Goal: Task Accomplishment & Management: Use online tool/utility

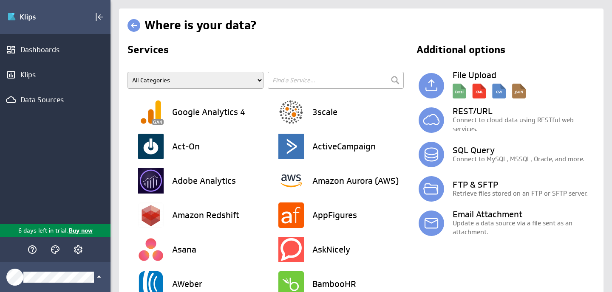
scroll to position [2, 0]
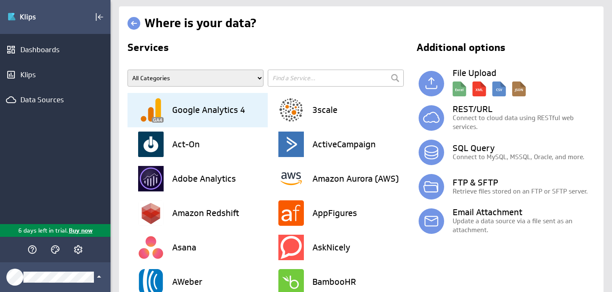
click at [201, 111] on h3 "Google Analytics 4" at bounding box center [208, 110] width 73 height 8
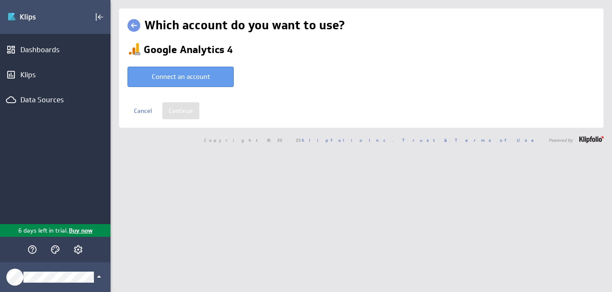
click at [202, 77] on button "Connect an account" at bounding box center [180, 77] width 106 height 20
type input "Stephanie @ Google created Oct 03, 2025 at 8:42 AM EDT"
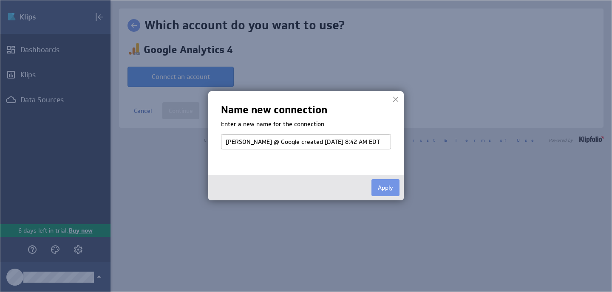
click at [262, 143] on input "Stephanie @ Google created Oct 03, 2025 at 8:42 AM EDT" at bounding box center [306, 141] width 170 height 15
type input "GA4"
click at [398, 188] on button "Apply" at bounding box center [385, 187] width 28 height 17
select select "64972b522afbc69f419b3d9f7572cd18"
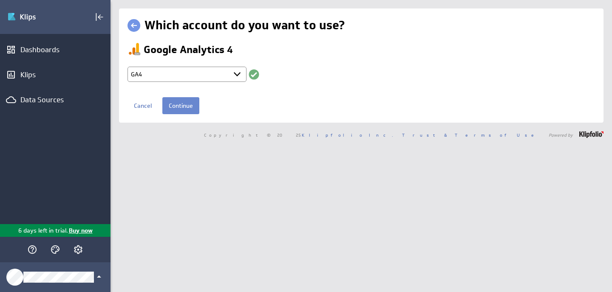
click at [183, 105] on input "Continue" at bounding box center [180, 105] width 37 height 17
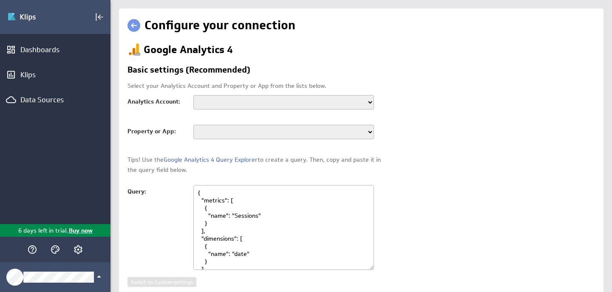
click at [369, 104] on select "Samantha S Vegan Mainstream Montgomery Heart & Wellness Anusara Wellness" at bounding box center [283, 102] width 181 height 14
select select "accounts/54375728"
click at [193, 95] on select "Samantha S Vegan Mainstream Montgomery Heart & Wellness Anusara Wellness" at bounding box center [283, 102] width 181 height 14
click at [369, 131] on select "GA4 Vegan Mainstream VM - Jobs - GA4 VM - Learn - GA4 VM Shop" at bounding box center [283, 132] width 181 height 14
select select "properties/355023921"
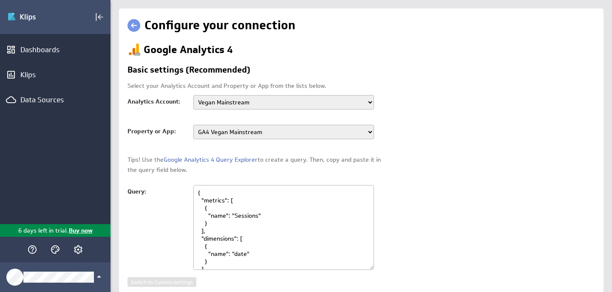
click at [193, 125] on select "GA4 Vegan Mainstream VM - Jobs - GA4 VM - Learn - GA4 VM Shop" at bounding box center [283, 132] width 181 height 14
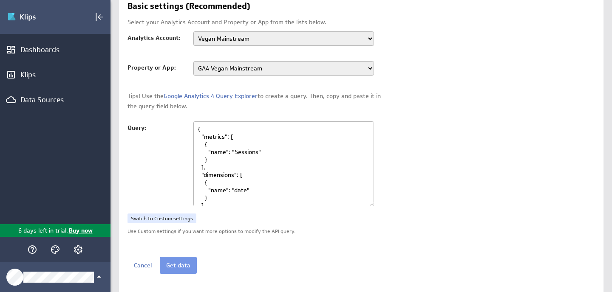
scroll to position [66, 0]
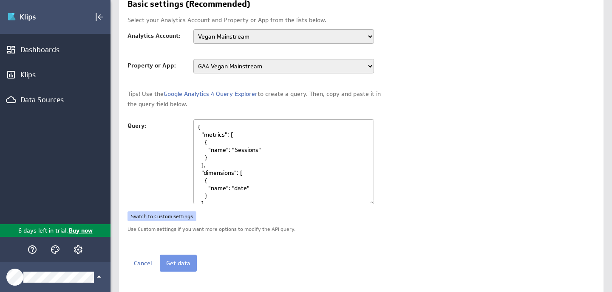
click at [180, 218] on link "Switch to Custom settings" at bounding box center [161, 217] width 69 height 10
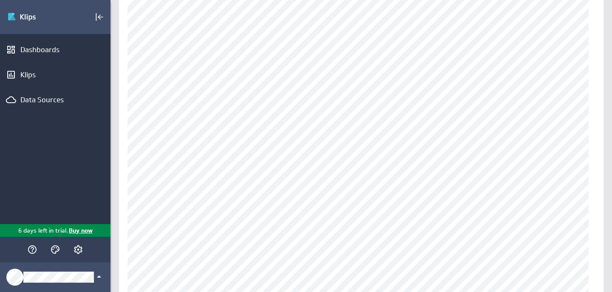
scroll to position [122, 0]
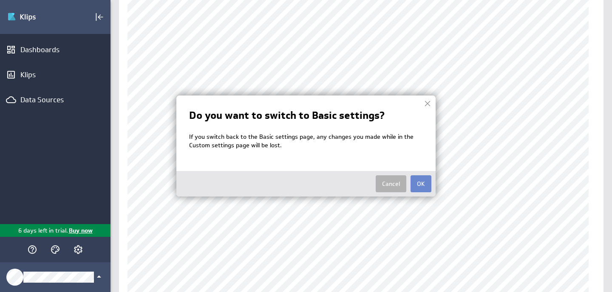
click at [428, 182] on button "OK" at bounding box center [420, 183] width 21 height 17
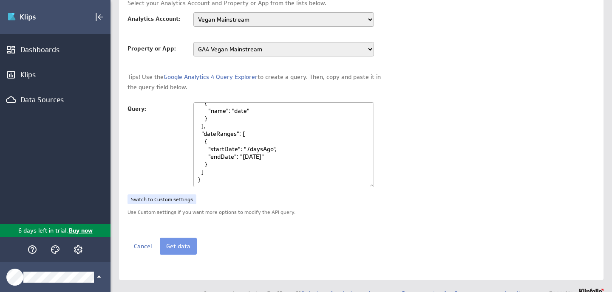
scroll to position [95, 0]
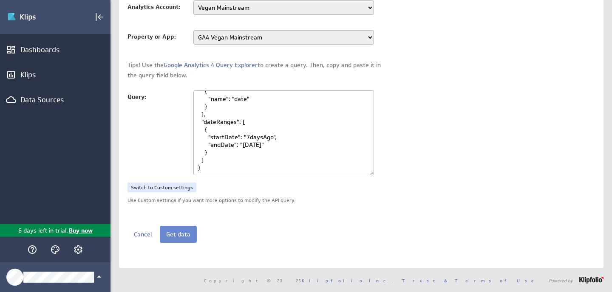
click at [177, 238] on button "Get data" at bounding box center [178, 234] width 37 height 17
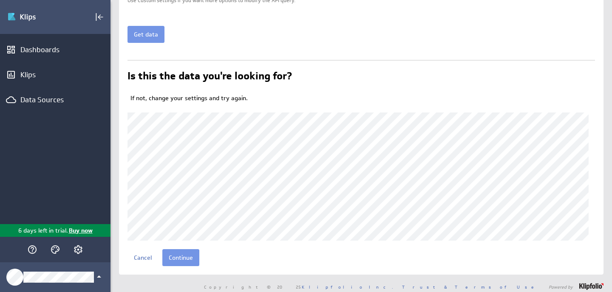
scroll to position [302, 0]
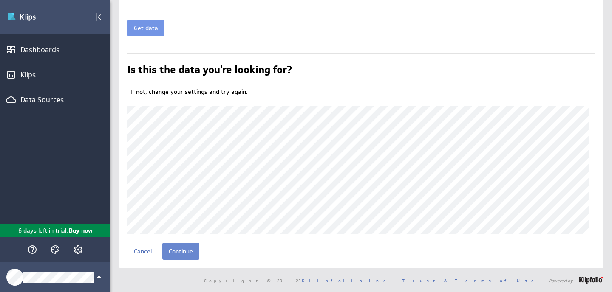
click at [183, 250] on input "Continue" at bounding box center [180, 251] width 37 height 17
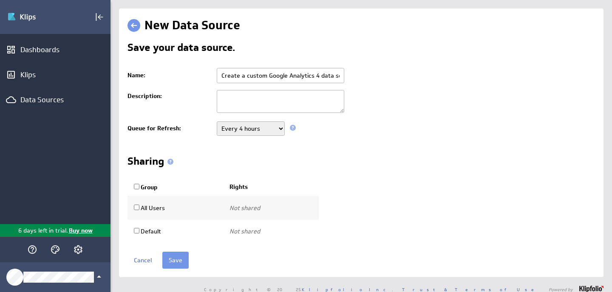
click at [256, 85] on td "Create a custom Google Analytics 4 data source" at bounding box center [403, 76] width 382 height 22
click at [280, 77] on input "Create a custom Google Analytics 4 data source" at bounding box center [280, 75] width 127 height 15
type input "GA4 Main Site"
click at [185, 144] on div "Save your data source. Name: [GEOGRAPHIC_DATA] Description: Queue for Refresh: …" at bounding box center [360, 142] width 467 height 201
click at [135, 209] on input "All Users" at bounding box center [137, 208] width 6 height 6
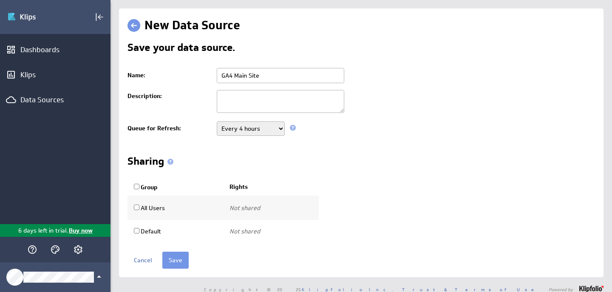
checkbox input "true"
select select "2b2e2cc7542d425a189adbcb89f91cf9:use"
click at [133, 210] on td "All Users" at bounding box center [175, 208] width 96 height 24
click at [139, 207] on input "All Users" at bounding box center [137, 208] width 6 height 6
checkbox input "false"
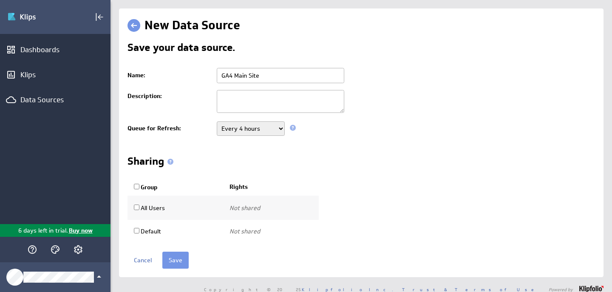
click at [135, 187] on input "Group" at bounding box center [137, 187] width 6 height 6
checkbox input "true"
select select "2b2e2cc7542d425a189adbcb89f91cf9:use"
checkbox input "true"
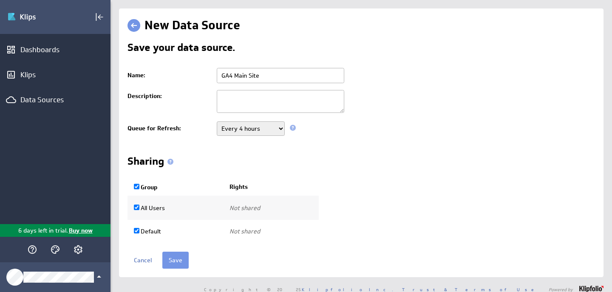
select select "8aa4424eef1fc48feddfd69a4ba52864:use"
click at [172, 162] on span at bounding box center [170, 162] width 6 height 6
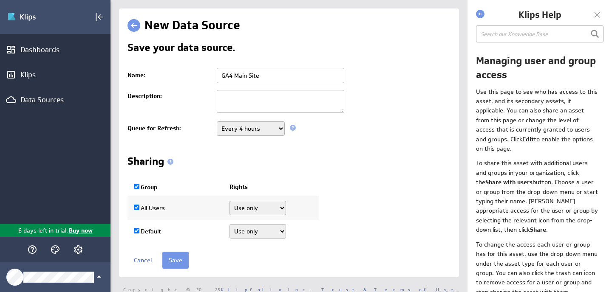
click at [158, 197] on td "All Users" at bounding box center [175, 208] width 96 height 24
click at [136, 189] on input "Group" at bounding box center [137, 187] width 6 height 6
checkbox input "false"
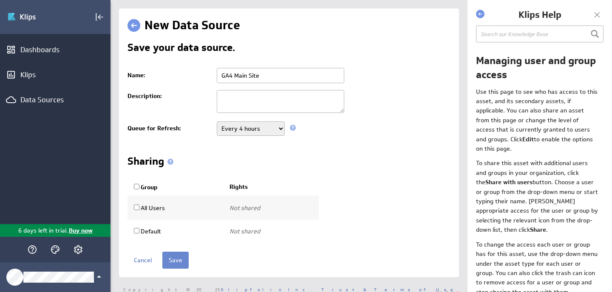
click at [173, 264] on input "Save" at bounding box center [175, 260] width 26 height 17
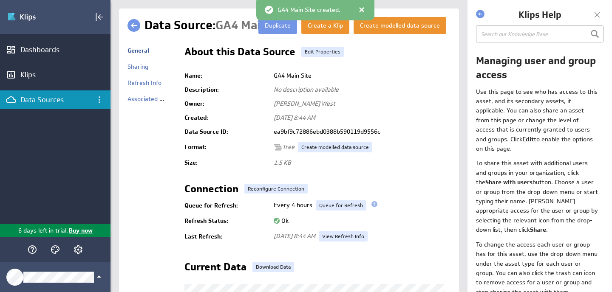
click at [597, 14] on div at bounding box center [597, 14] width 13 height 13
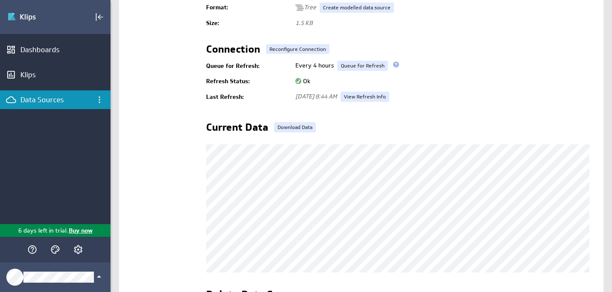
scroll to position [133, 0]
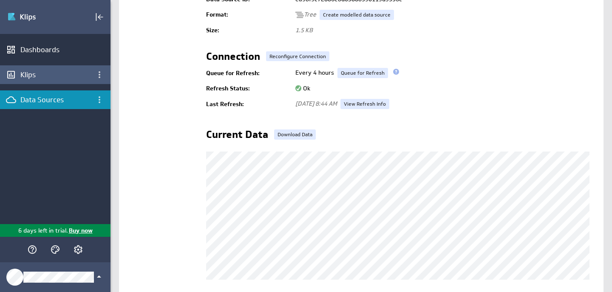
click at [42, 75] on div "Klips" at bounding box center [55, 74] width 70 height 9
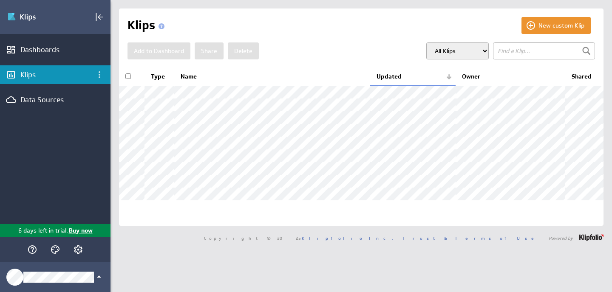
click at [49, 77] on div "Klips" at bounding box center [55, 74] width 70 height 9
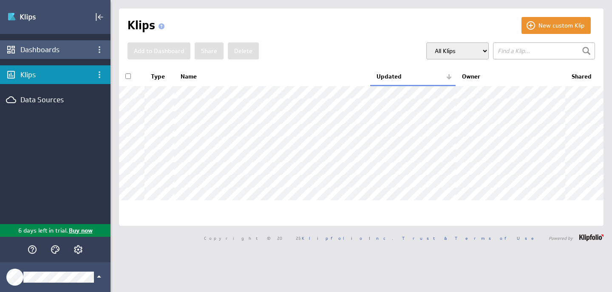
click at [42, 51] on div "Dashboards" at bounding box center [55, 49] width 70 height 9
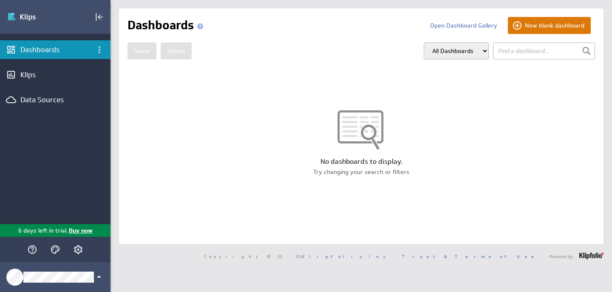
click at [540, 25] on button "New blank dashboard" at bounding box center [549, 25] width 83 height 17
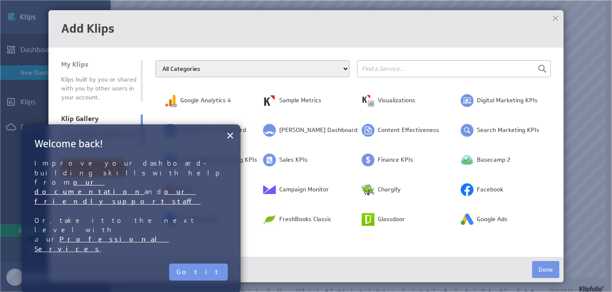
click at [233, 45] on div "Add Klips" at bounding box center [305, 28] width 515 height 37
click at [230, 134] on button "×" at bounding box center [230, 135] width 8 height 17
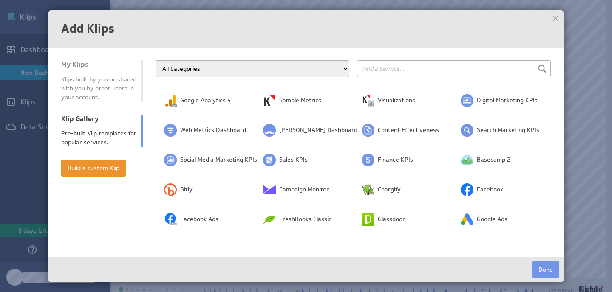
click at [232, 71] on select "All Categories Advertising Cloud Storage Customer Support Dashboard Gallery Dat…" at bounding box center [253, 68] width 194 height 17
click at [344, 70] on select "All Categories Advertising Cloud Storage Customer Support Dashboard Gallery Dat…" at bounding box center [253, 68] width 194 height 17
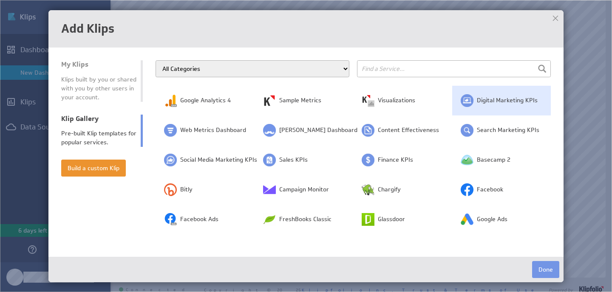
click at [471, 101] on td "Digital Marketing KPIs" at bounding box center [501, 101] width 99 height 30
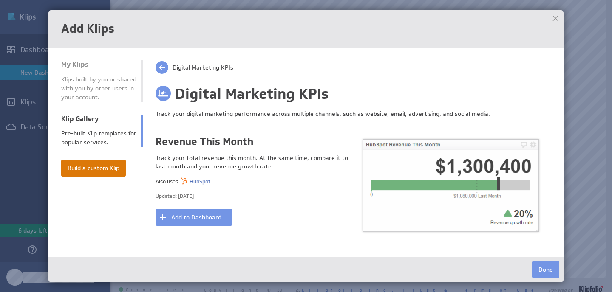
click at [107, 169] on button "Build a custom Klip" at bounding box center [93, 168] width 65 height 17
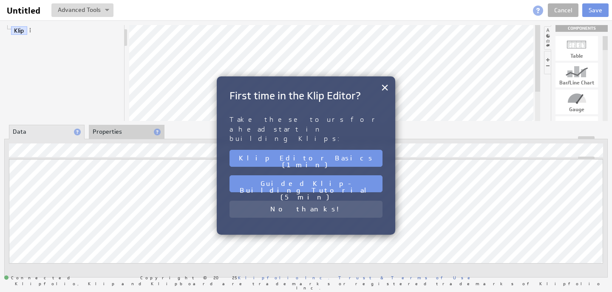
click at [313, 201] on button "No thanks!" at bounding box center [305, 209] width 153 height 17
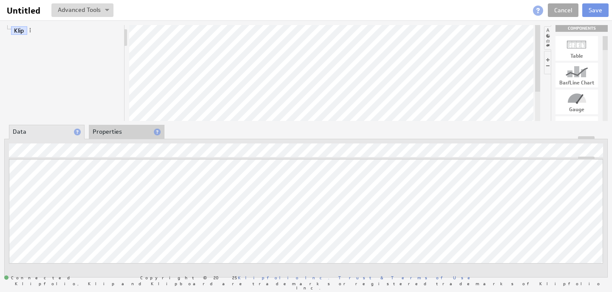
click at [562, 10] on link "Cancel" at bounding box center [563, 10] width 31 height 14
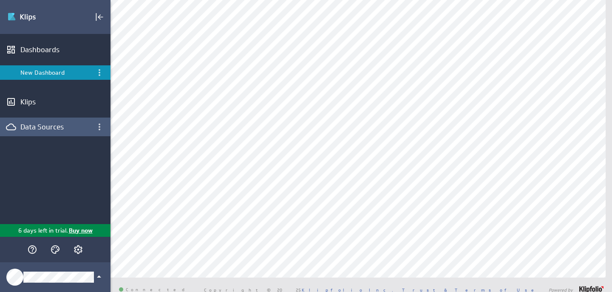
click at [41, 127] on div "Data Sources" at bounding box center [55, 126] width 70 height 9
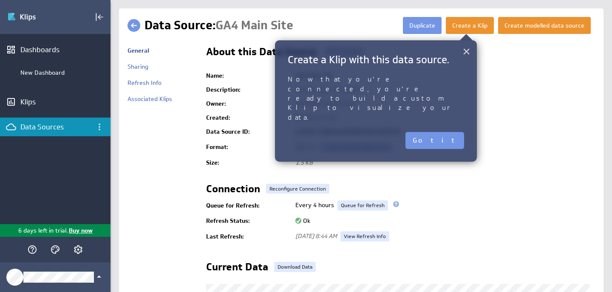
click at [466, 53] on button "×" at bounding box center [466, 51] width 8 height 17
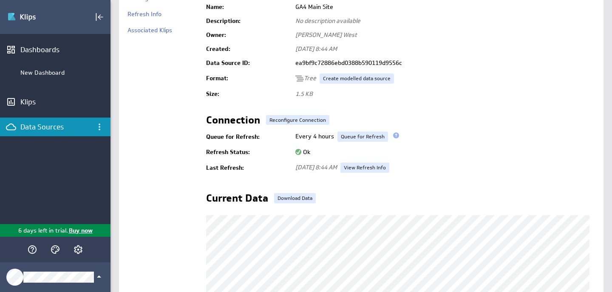
scroll to position [105, 0]
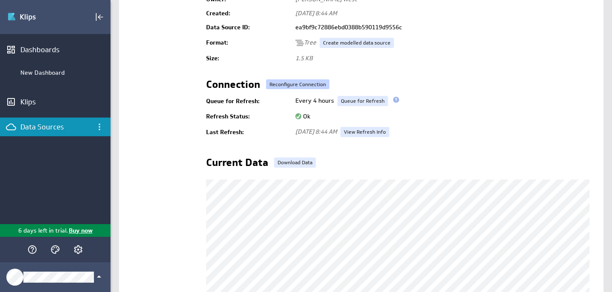
click at [277, 85] on link "Reconfigure Connection" at bounding box center [297, 84] width 63 height 10
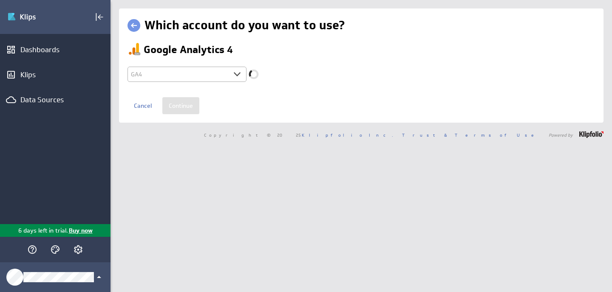
select select "64972b522afbc69f419b3d9f7572cd18"
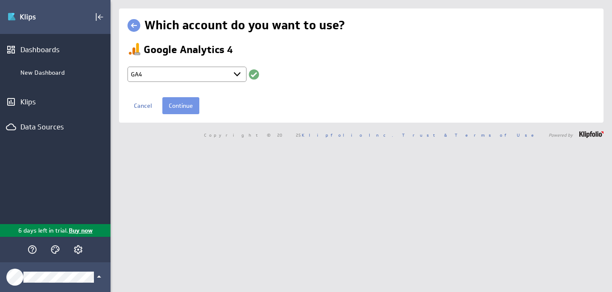
click at [238, 74] on select "Select account GA4 + Connect new account..." at bounding box center [186, 74] width 119 height 15
click at [184, 108] on input "Continue" at bounding box center [180, 105] width 37 height 17
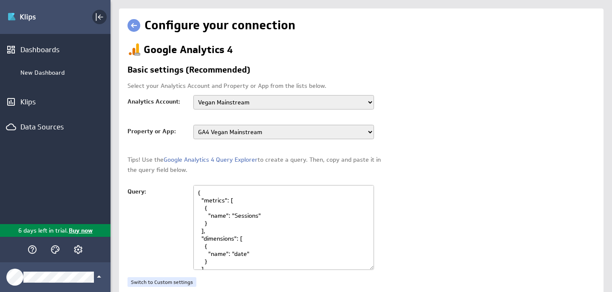
click at [99, 20] on icon "Collapse" at bounding box center [99, 17] width 10 height 10
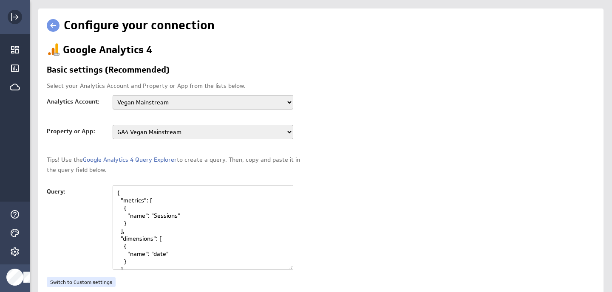
click at [14, 19] on icon "Expand" at bounding box center [15, 17] width 10 height 10
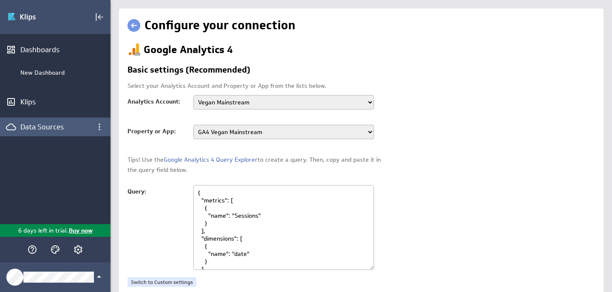
click at [51, 129] on div "Data Sources" at bounding box center [55, 126] width 70 height 9
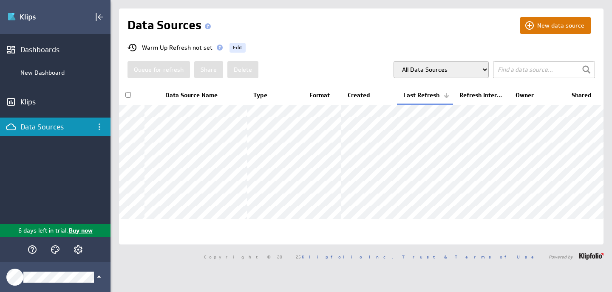
click at [538, 21] on button "New data source" at bounding box center [555, 25] width 71 height 17
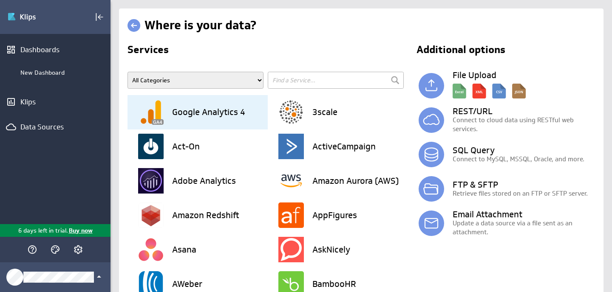
click at [243, 108] on h3 "Google Analytics 4" at bounding box center [208, 112] width 73 height 8
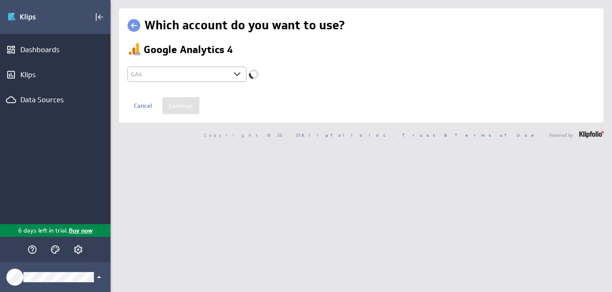
select select "64972b522afbc69f419b3d9f7572cd18"
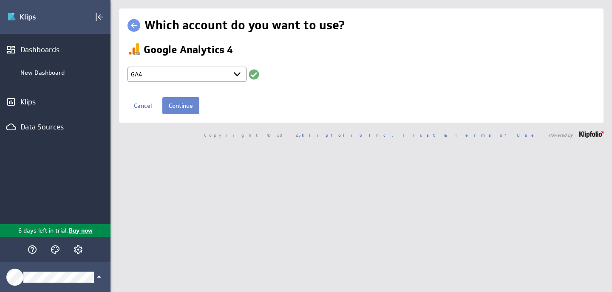
click at [187, 112] on input "Continue" at bounding box center [180, 105] width 37 height 17
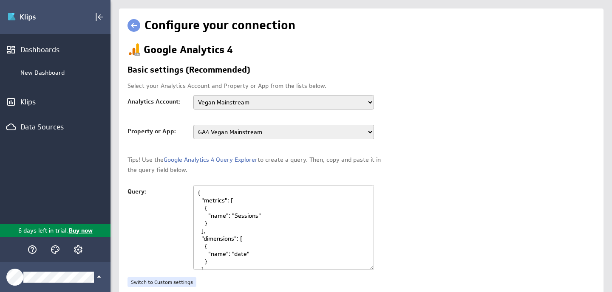
click at [365, 99] on select "Samantha S Vegan Mainstream Montgomery Heart & Wellness Anusara Wellness" at bounding box center [283, 102] width 181 height 14
click at [367, 133] on select "GA4 Vegan Mainstream VM - Jobs - GA4 VM - Learn - GA4 VM Shop" at bounding box center [283, 132] width 181 height 14
select select "properties/414457564"
click at [193, 125] on select "GA4 Vegan Mainstream VM - Jobs - GA4 VM - Learn - GA4 VM Shop" at bounding box center [283, 132] width 181 height 14
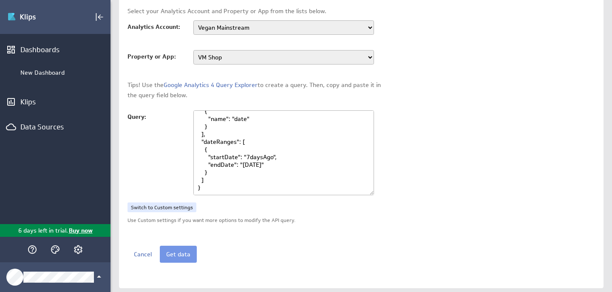
scroll to position [95, 0]
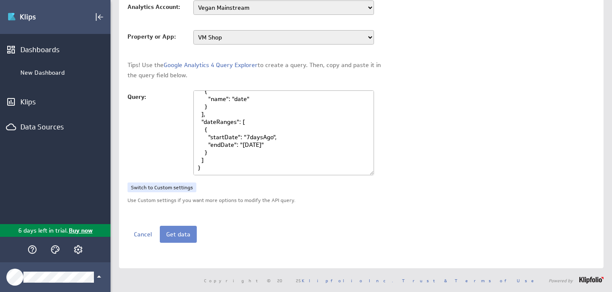
click at [169, 232] on button "Get data" at bounding box center [178, 234] width 37 height 17
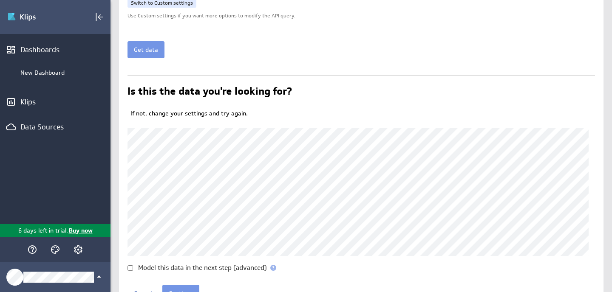
scroll to position [322, 0]
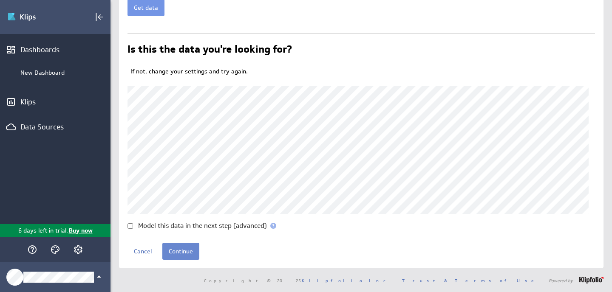
click at [192, 252] on input "Continue" at bounding box center [180, 251] width 37 height 17
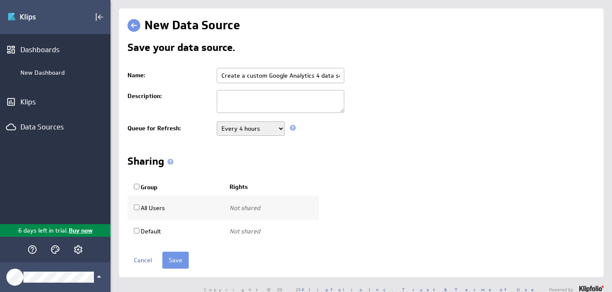
click at [285, 78] on input "Create a custom Google Analytics 4 data source" at bounding box center [280, 75] width 127 height 15
type input "GA4 Shop"
click at [317, 102] on textarea at bounding box center [280, 101] width 127 height 23
click at [407, 116] on td at bounding box center [403, 102] width 382 height 31
click at [176, 262] on input "Save" at bounding box center [175, 260] width 26 height 17
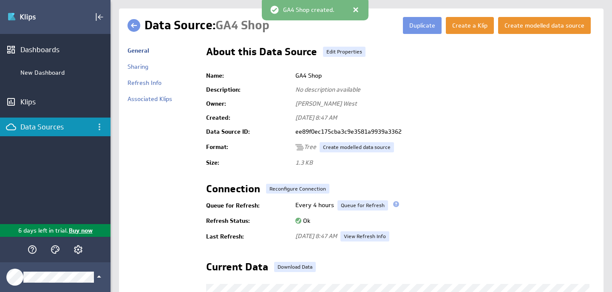
click at [42, 130] on div "Data Sources" at bounding box center [55, 126] width 70 height 9
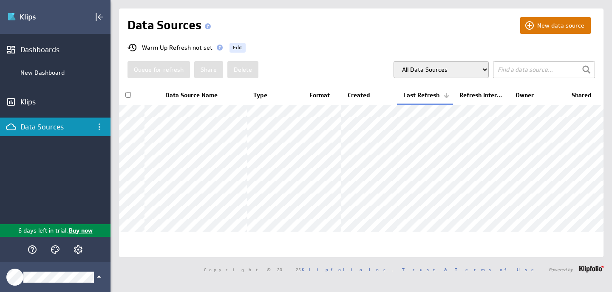
click at [550, 29] on button "New data source" at bounding box center [555, 25] width 71 height 17
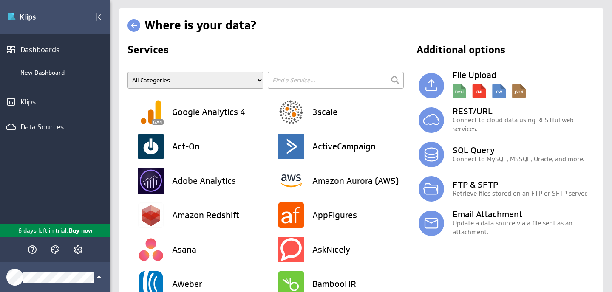
click at [195, 79] on select "All Categories Advertising Cloud Storage Customer Support Data Store E-Mail Cam…" at bounding box center [195, 80] width 136 height 17
select select "Web Analytics"
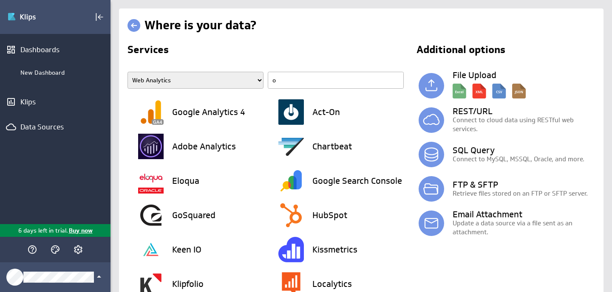
type input "oo"
select select "Web Analytics"
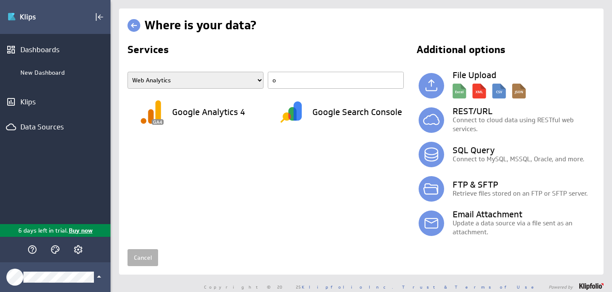
select select "Web Analytics"
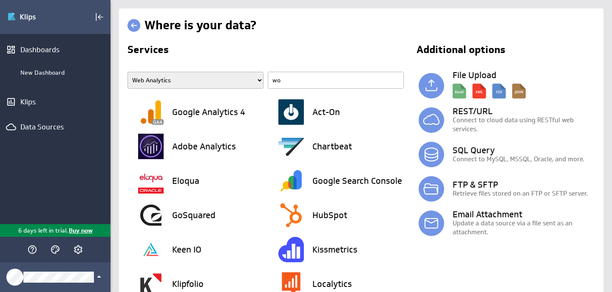
type input "woo"
select select "Web Analytics"
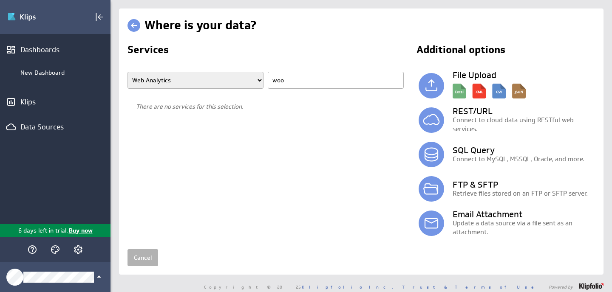
click at [223, 76] on select "All Categories Advertising Cloud Storage Customer Support Data Store E-Mail Cam…" at bounding box center [195, 80] width 136 height 17
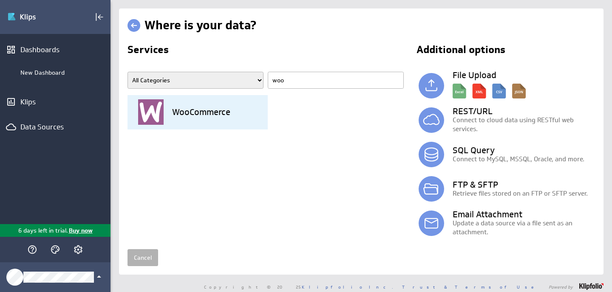
click at [233, 110] on div "WooCommerce" at bounding box center [203, 112] width 130 height 34
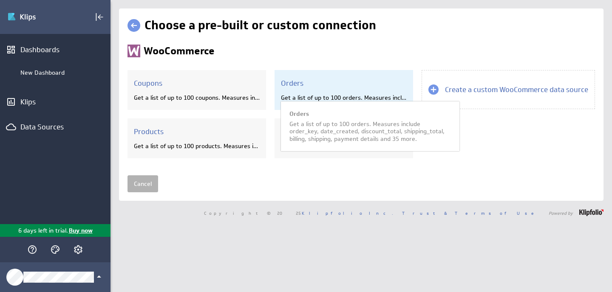
click at [292, 84] on h3 "Orders" at bounding box center [344, 83] width 126 height 9
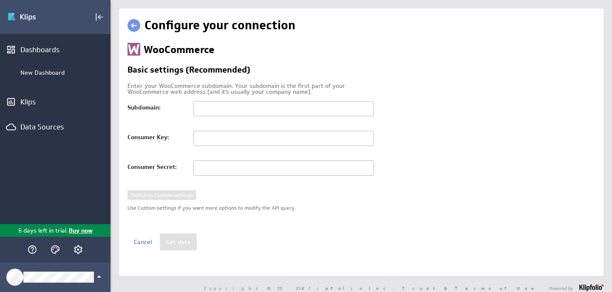
click at [250, 110] on input "text" at bounding box center [283, 108] width 181 height 15
type input "jobs.veganmainstream.com"
paste input "ck_949e7fd7694292a84aa74f81f1d87905529be038"
type input "ck_949e7fd7694292a84aa74f81f1d87905529be038"
click at [226, 170] on input "text" at bounding box center [283, 168] width 181 height 15
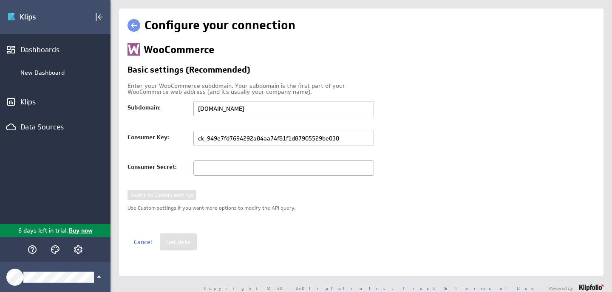
paste input "cs_1ab04f7a3252cde2cda57f72bc10d45b8341d1c4"
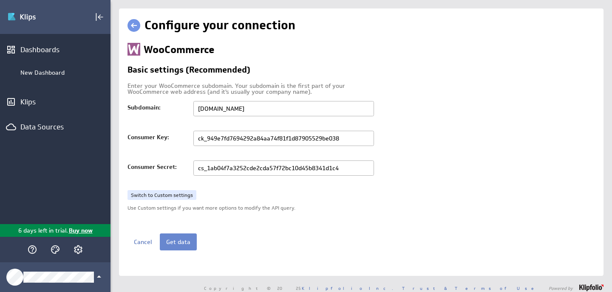
type input "cs_1ab04f7a3252cde2cda57f72bc10d45b8341d1c4"
click at [175, 243] on button "Get data" at bounding box center [178, 242] width 37 height 17
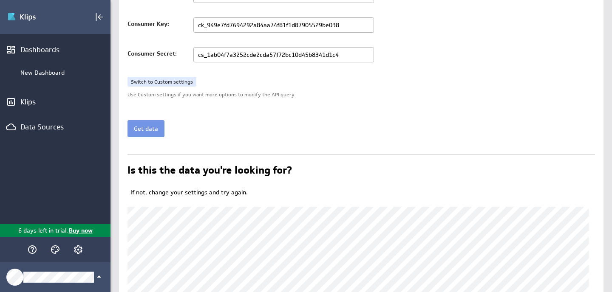
scroll to position [235, 0]
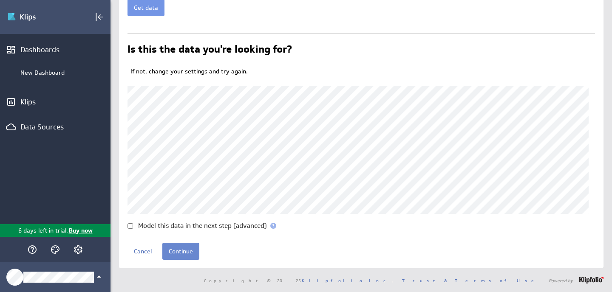
click at [178, 250] on input "Continue" at bounding box center [180, 251] width 37 height 17
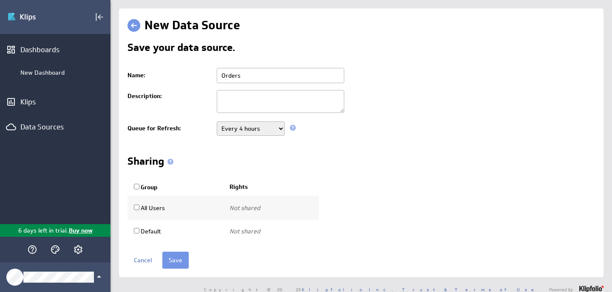
click at [224, 76] on input "Orders" at bounding box center [280, 75] width 127 height 15
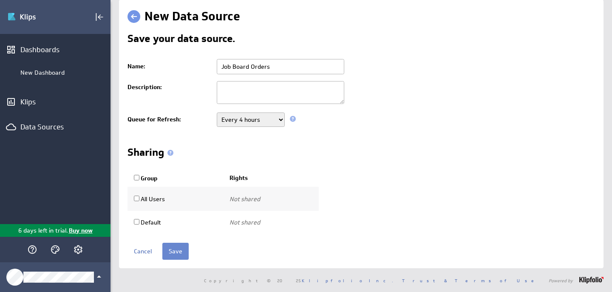
type input "Job Board Orders"
click at [181, 249] on input "Save" at bounding box center [175, 251] width 26 height 17
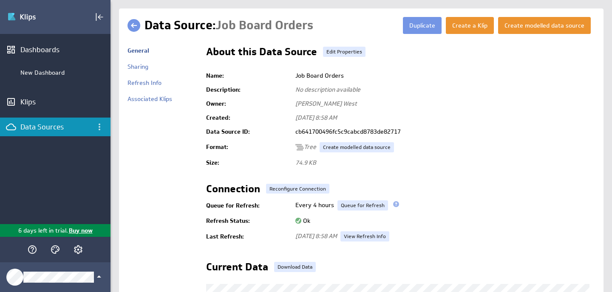
click at [52, 125] on div "Data Sources" at bounding box center [55, 126] width 70 height 9
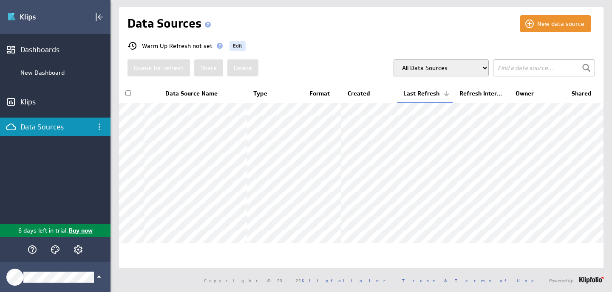
scroll to position [37, 0]
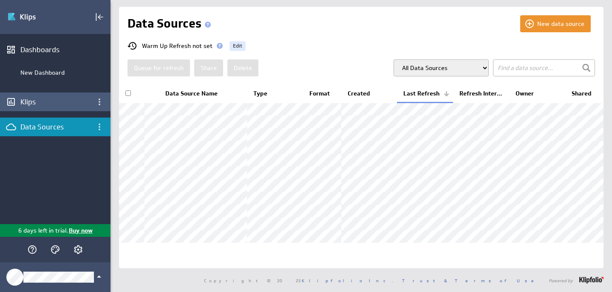
click at [65, 108] on div "Klips" at bounding box center [55, 102] width 110 height 19
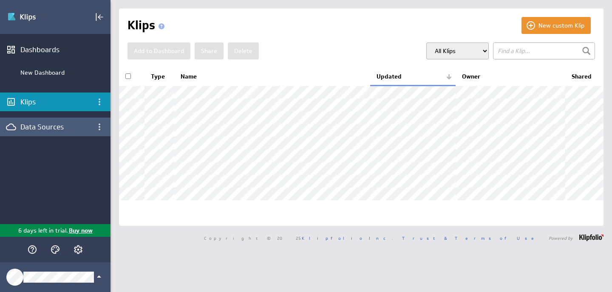
click at [46, 128] on div "Data Sources" at bounding box center [55, 126] width 70 height 9
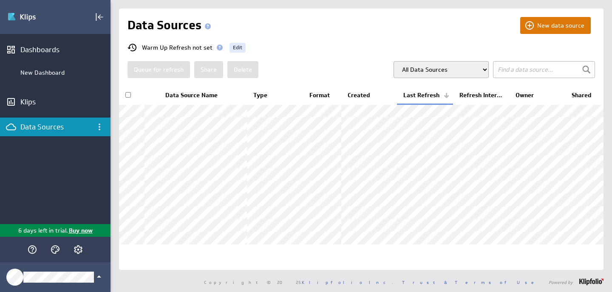
click at [531, 31] on button "New data source" at bounding box center [555, 25] width 71 height 17
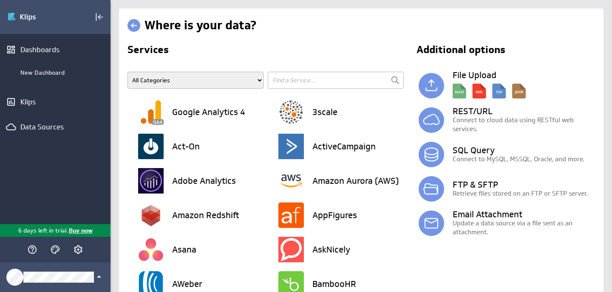
click at [312, 78] on input "text" at bounding box center [336, 80] width 136 height 17
type input "shopi"
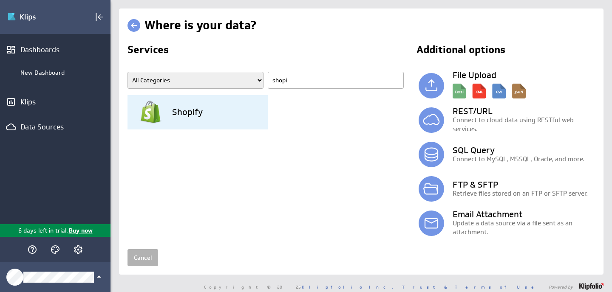
click at [183, 112] on h3 "Shopify" at bounding box center [187, 112] width 31 height 8
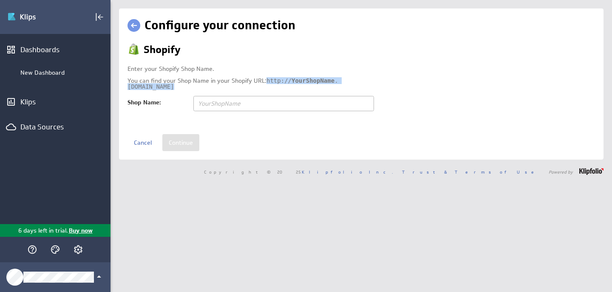
drag, startPoint x: 127, startPoint y: 87, endPoint x: 246, endPoint y: 88, distance: 118.1
click at [246, 88] on div "Enter your Shopify Shop Name. You can find your Shop Name in your Shopify URL: …" at bounding box center [254, 78] width 255 height 24
click at [243, 107] on input "text" at bounding box center [283, 103] width 181 height 15
paste input "[URL][DOMAIN_NAME]"
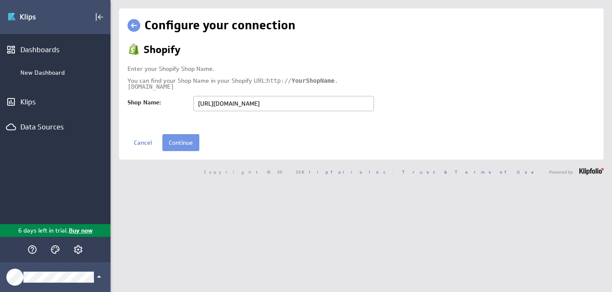
click at [218, 103] on input "[URL][DOMAIN_NAME]" at bounding box center [283, 103] width 181 height 15
click at [257, 103] on input "[URL][DOMAIN_NAME]" at bounding box center [283, 103] width 181 height 15
paste input "319e34-3"
type input "[URL][DOMAIN_NAME]"
click at [190, 143] on input "Continue" at bounding box center [180, 142] width 37 height 17
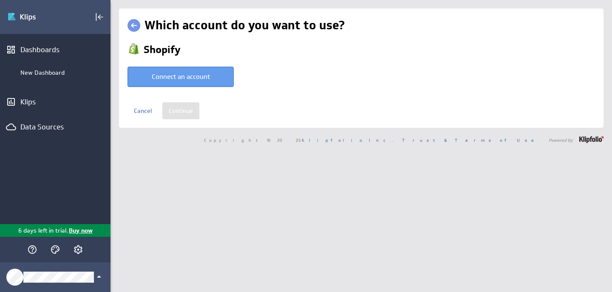
click at [206, 76] on button "Connect an account" at bounding box center [180, 77] width 106 height 20
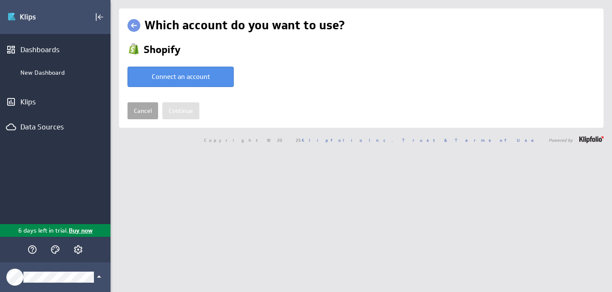
click at [145, 111] on link "Cancel" at bounding box center [142, 110] width 31 height 17
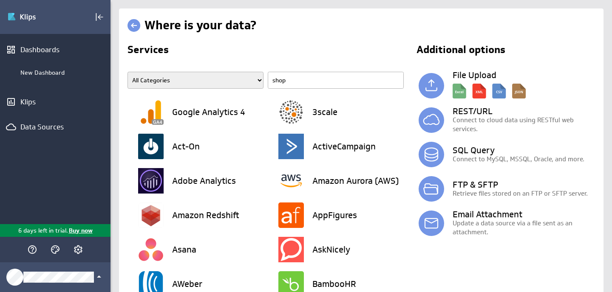
type input "shopi"
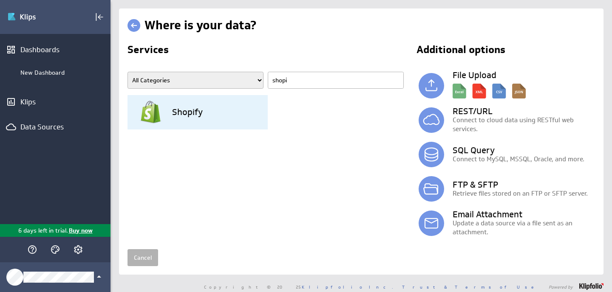
click at [173, 116] on h3 "Shopify" at bounding box center [187, 112] width 31 height 8
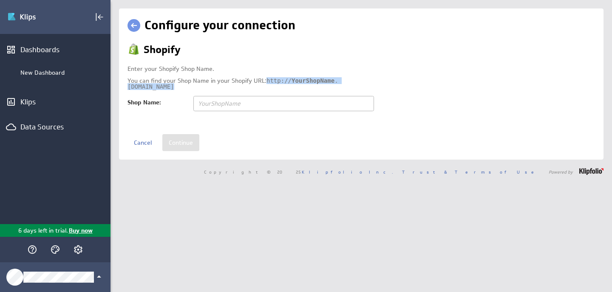
copy code "http:// YourShopName .myshopify.com"
drag, startPoint x: 255, startPoint y: 85, endPoint x: 128, endPoint y: 87, distance: 126.6
click at [128, 87] on div "Enter your Shopify Shop Name. You can find your Shop Name in your Shopify URL: …" at bounding box center [254, 78] width 255 height 24
click at [234, 108] on input "text" at bounding box center [283, 103] width 181 height 15
paste input "https://319e34-3.myshopify.com/"
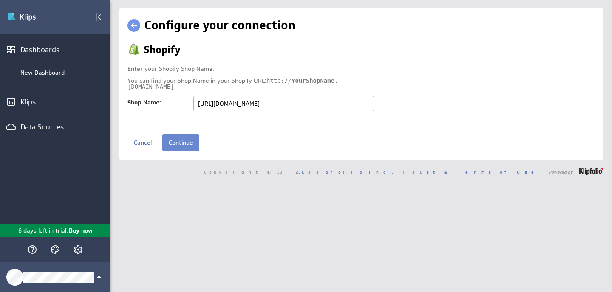
type input "https://319e34-3.myshopify.com/"
click at [184, 140] on input "Continue" at bounding box center [180, 142] width 37 height 17
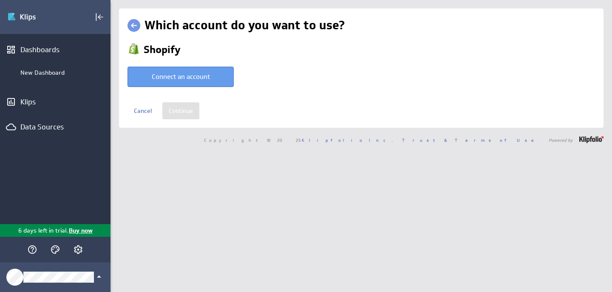
click at [195, 76] on button "Connect an account" at bounding box center [180, 77] width 106 height 20
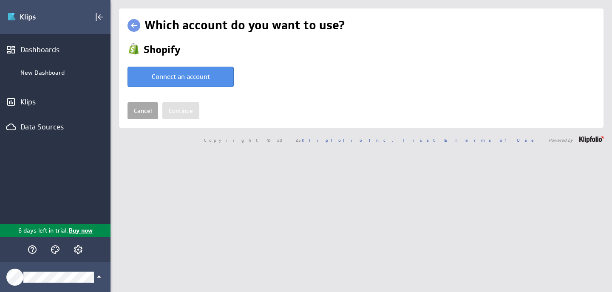
click at [144, 113] on link "Cancel" at bounding box center [142, 110] width 31 height 17
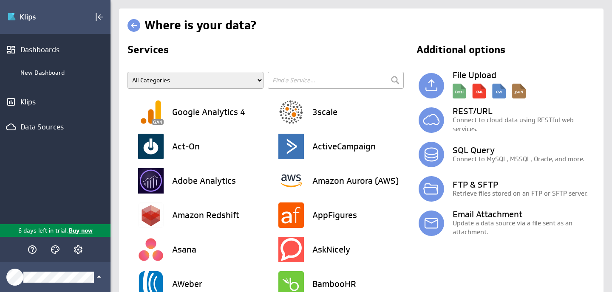
click at [328, 78] on input "text" at bounding box center [336, 80] width 136 height 17
type input "shopify"
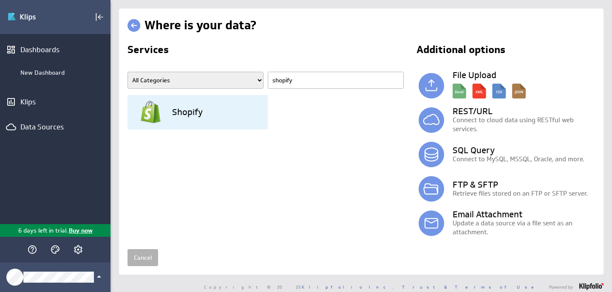
click at [206, 106] on div "Shopify" at bounding box center [203, 112] width 130 height 34
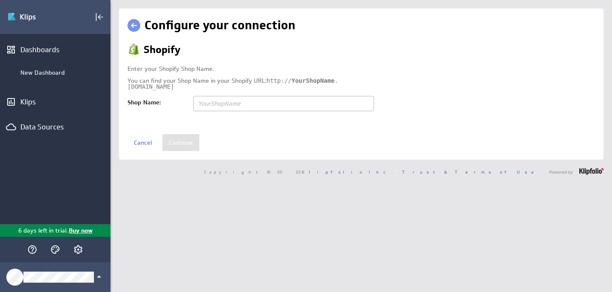
click at [219, 102] on input "text" at bounding box center [283, 103] width 181 height 15
paste input "319e34-3"
type input "319e34-3"
click at [179, 142] on input "Continue" at bounding box center [180, 142] width 37 height 17
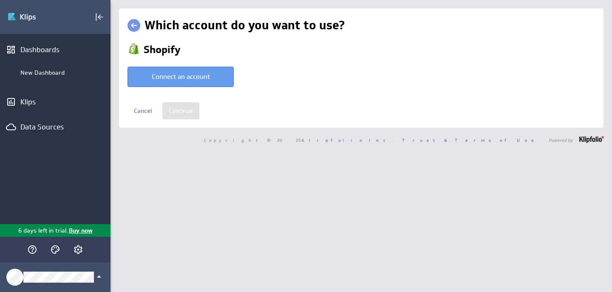
click at [191, 74] on button "Connect an account" at bounding box center [180, 77] width 106 height 20
